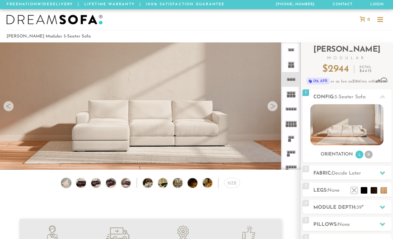
click at [273, 109] on div at bounding box center [272, 106] width 11 height 11
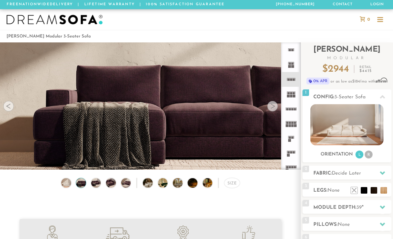
click at [277, 106] on div at bounding box center [272, 106] width 11 height 11
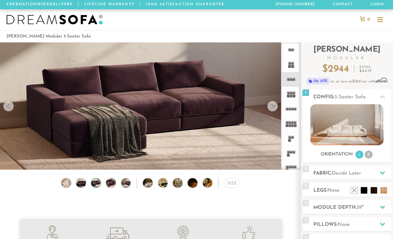
click at [281, 104] on li at bounding box center [290, 109] width 18 height 15
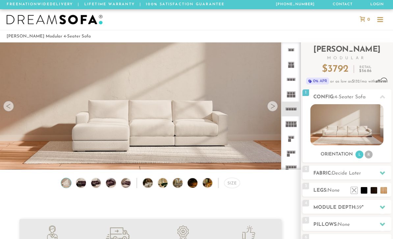
click at [278, 107] on video at bounding box center [150, 93] width 301 height 150
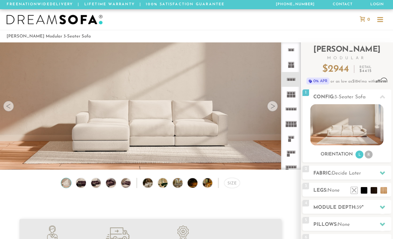
scroll to position [6968, 393]
click at [271, 102] on div at bounding box center [272, 106] width 11 height 11
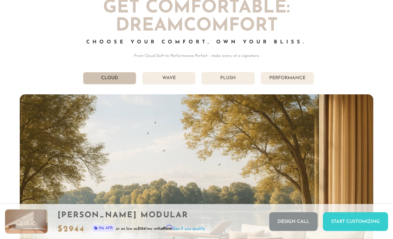
scroll to position [3287, 0]
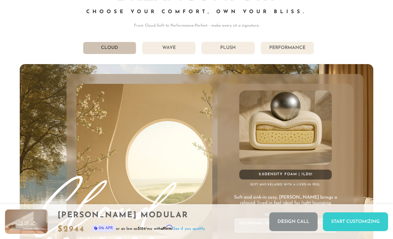
click at [170, 51] on li "Wave" at bounding box center [168, 48] width 53 height 13
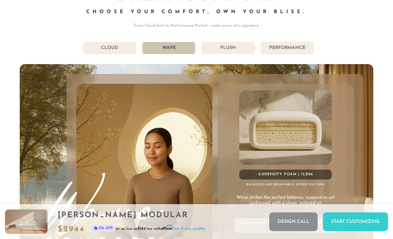
click at [229, 48] on li "Plush" at bounding box center [227, 48] width 53 height 13
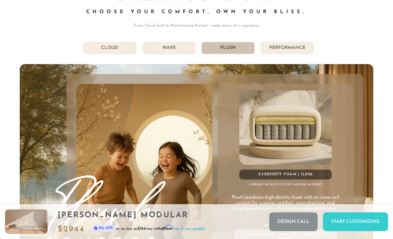
click at [284, 49] on li "Performance" at bounding box center [287, 48] width 53 height 13
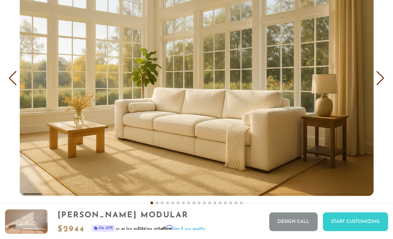
scroll to position [3774, 0]
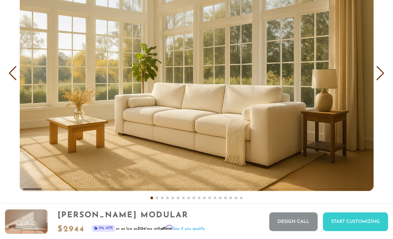
click at [381, 78] on div "Next slide" at bounding box center [380, 73] width 9 height 14
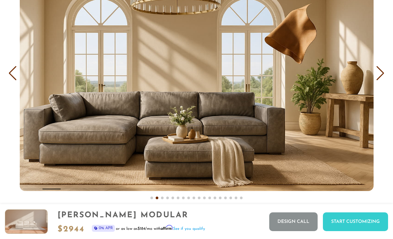
click at [384, 73] on div "Next slide" at bounding box center [380, 73] width 9 height 14
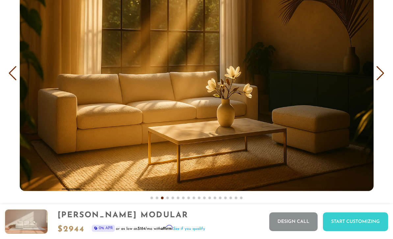
click at [384, 77] on div "Next slide" at bounding box center [380, 73] width 9 height 14
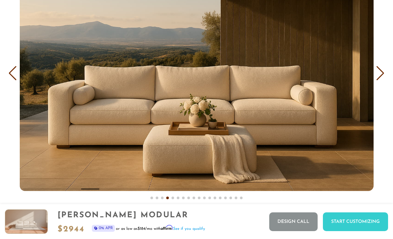
click at [381, 76] on div "Next slide" at bounding box center [380, 73] width 9 height 14
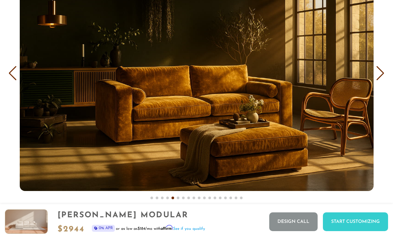
click at [384, 73] on div "Next slide" at bounding box center [380, 73] width 9 height 14
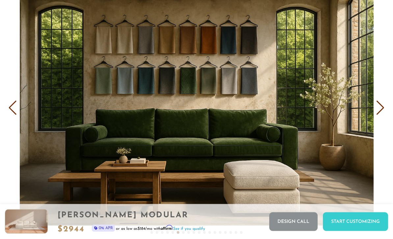
scroll to position [3740, 0]
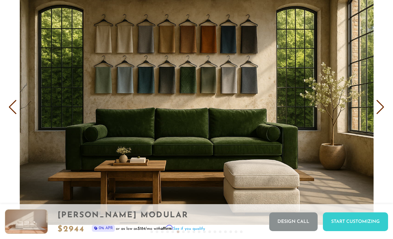
click at [384, 113] on div "Next slide" at bounding box center [380, 107] width 9 height 14
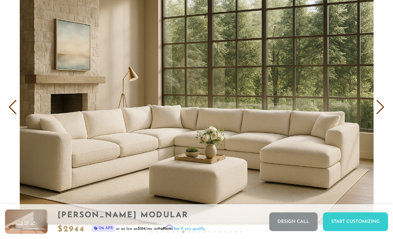
click at [380, 110] on div "Next slide" at bounding box center [380, 107] width 9 height 14
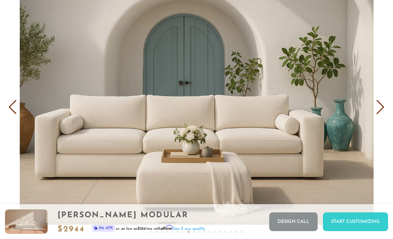
click at [384, 107] on div "Next slide" at bounding box center [380, 107] width 9 height 14
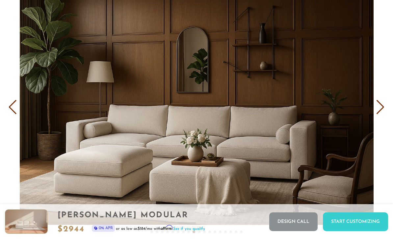
click at [13, 107] on div "Previous slide" at bounding box center [12, 107] width 9 height 14
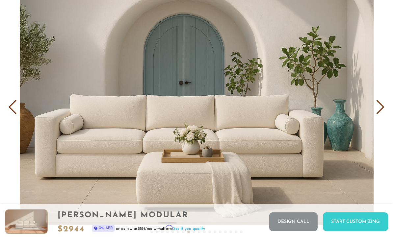
click at [383, 111] on div "Next slide" at bounding box center [380, 107] width 9 height 14
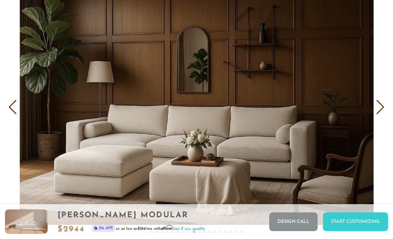
click at [382, 109] on div "Next slide" at bounding box center [380, 107] width 9 height 14
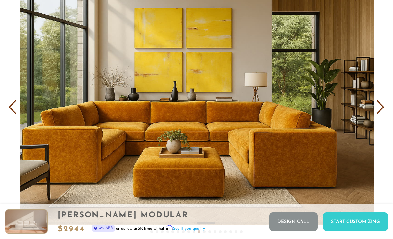
click at [376, 113] on div "Next slide" at bounding box center [380, 107] width 9 height 14
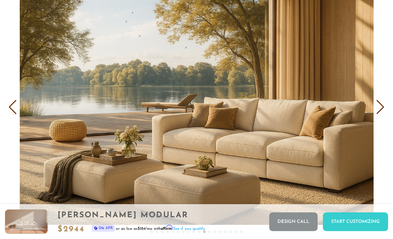
click at [382, 112] on div "Next slide" at bounding box center [380, 107] width 9 height 14
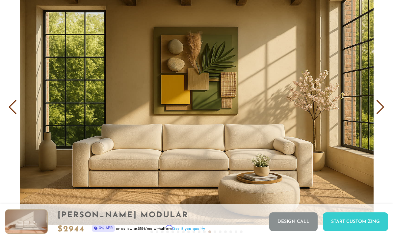
click at [382, 109] on div "Next slide" at bounding box center [380, 107] width 9 height 14
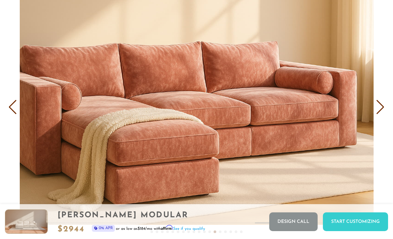
click at [379, 110] on div "Next slide" at bounding box center [380, 107] width 9 height 14
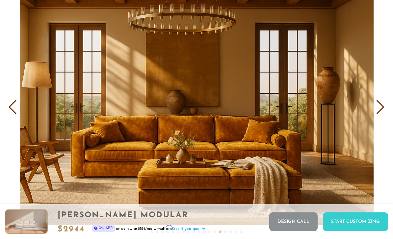
click at [379, 113] on div "Next slide" at bounding box center [380, 107] width 9 height 14
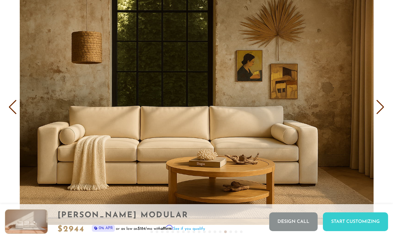
click at [383, 112] on div "Next slide" at bounding box center [380, 107] width 9 height 14
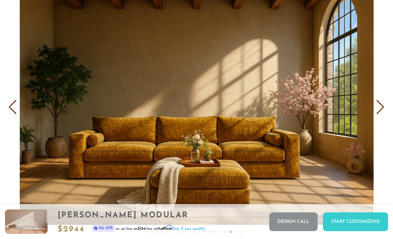
click at [384, 111] on div "Next slide" at bounding box center [380, 107] width 9 height 14
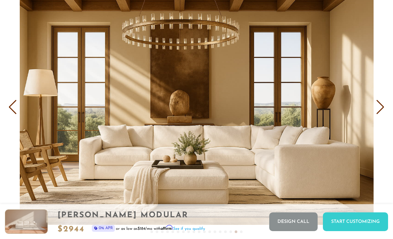
click at [382, 110] on div "Next slide" at bounding box center [380, 107] width 9 height 14
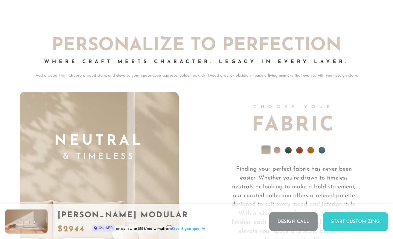
scroll to position [4312, 0]
click at [278, 153] on li at bounding box center [277, 150] width 7 height 7
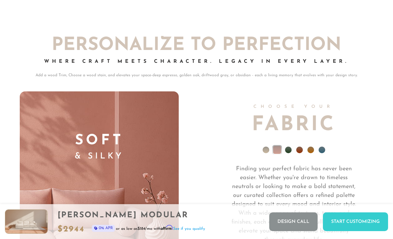
click at [290, 150] on li at bounding box center [288, 150] width 7 height 7
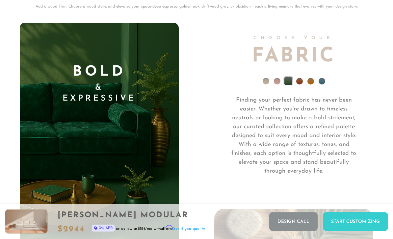
scroll to position [4381, 0]
click at [307, 81] on li at bounding box center [310, 81] width 7 height 7
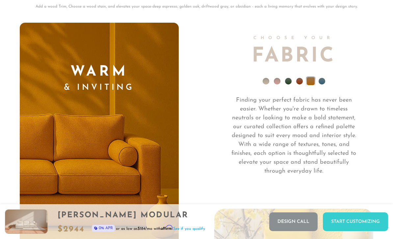
click at [300, 84] on li at bounding box center [299, 81] width 7 height 7
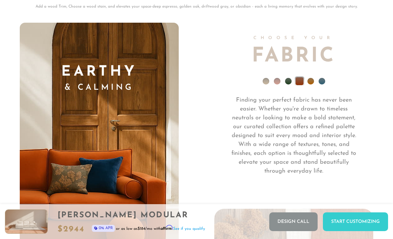
click at [324, 81] on li at bounding box center [321, 81] width 7 height 7
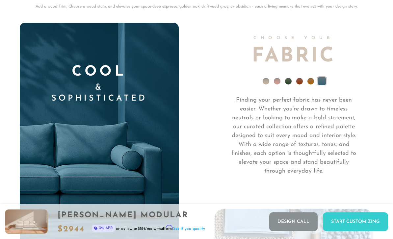
click at [266, 83] on li at bounding box center [266, 81] width 7 height 7
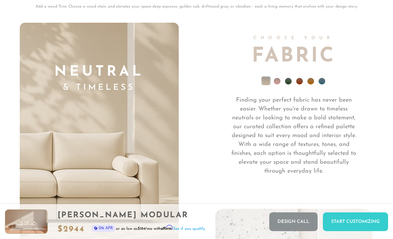
click at [279, 81] on li at bounding box center [277, 81] width 7 height 7
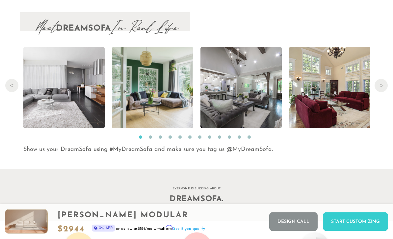
scroll to position [6435, 0]
click at [384, 88] on button "Next" at bounding box center [380, 85] width 13 height 13
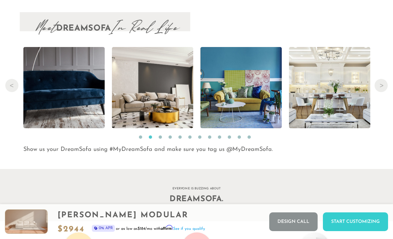
click at [379, 88] on button "Next" at bounding box center [380, 85] width 13 height 13
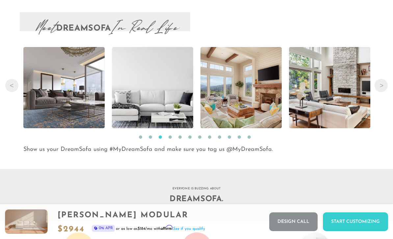
click at [383, 86] on button "Next" at bounding box center [380, 85] width 13 height 13
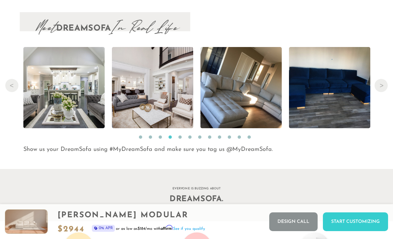
click at [383, 90] on button "Next" at bounding box center [380, 85] width 13 height 13
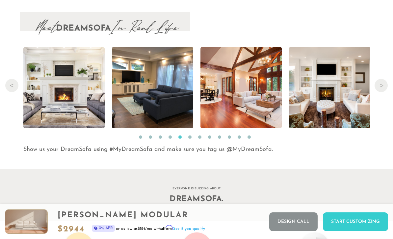
click at [383, 87] on button "Next" at bounding box center [380, 85] width 13 height 13
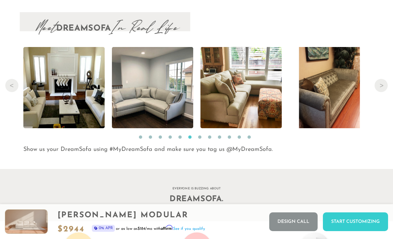
click at [382, 91] on button "Next" at bounding box center [380, 85] width 13 height 13
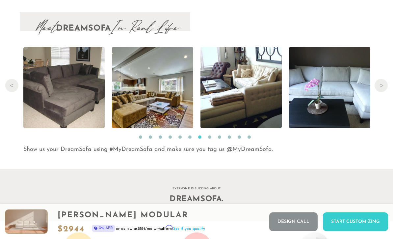
click at [385, 88] on button "Next" at bounding box center [380, 85] width 13 height 13
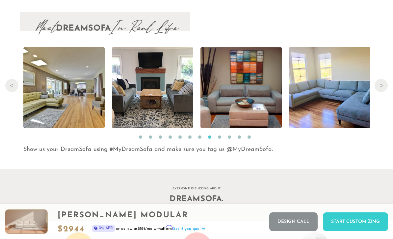
click at [385, 84] on button "Next" at bounding box center [380, 85] width 13 height 13
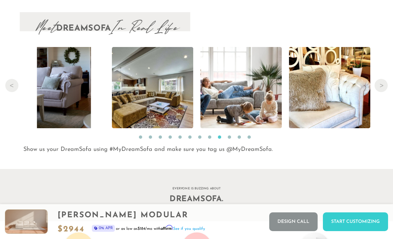
click at [383, 84] on button "Next" at bounding box center [380, 85] width 13 height 13
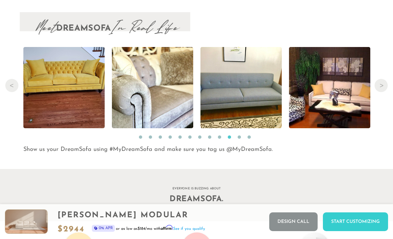
click at [384, 86] on button "Next" at bounding box center [380, 85] width 13 height 13
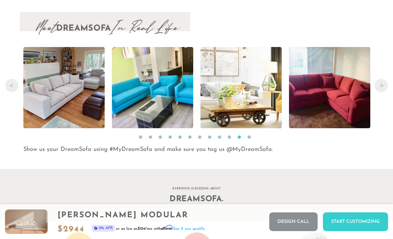
click at [384, 89] on button "Next" at bounding box center [380, 85] width 13 height 13
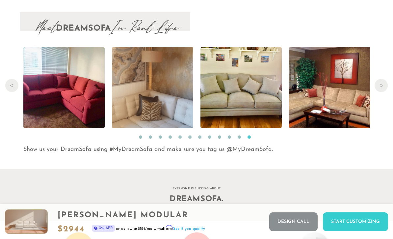
click at [384, 83] on button "Next" at bounding box center [380, 85] width 13 height 13
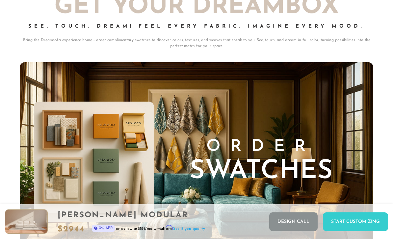
scroll to position [6166, 0]
